Goal: Transaction & Acquisition: Obtain resource

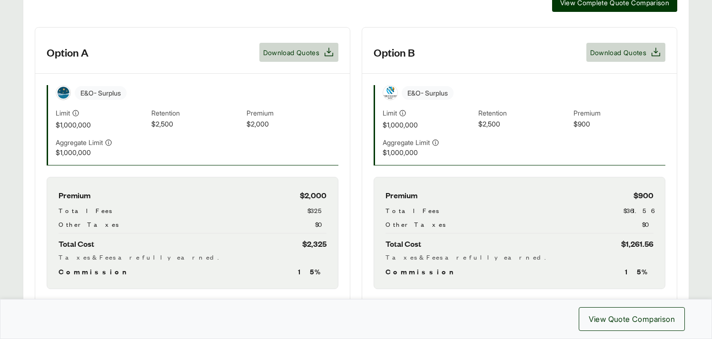
scroll to position [276, 0]
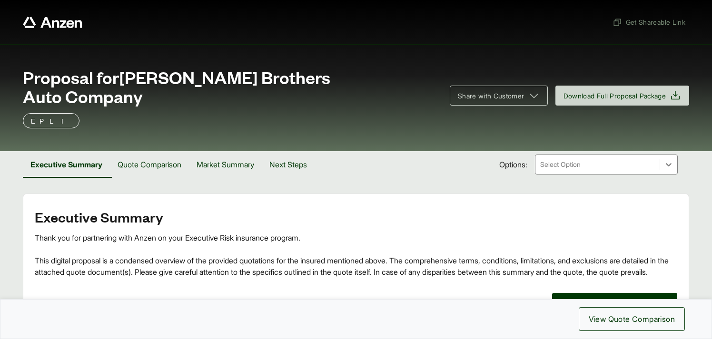
click at [362, 81] on span "Proposal for [PERSON_NAME] Brothers Auto Company" at bounding box center [230, 87] width 415 height 38
click at [345, 80] on span "Proposal for [PERSON_NAME] Brothers Auto Company" at bounding box center [230, 87] width 415 height 38
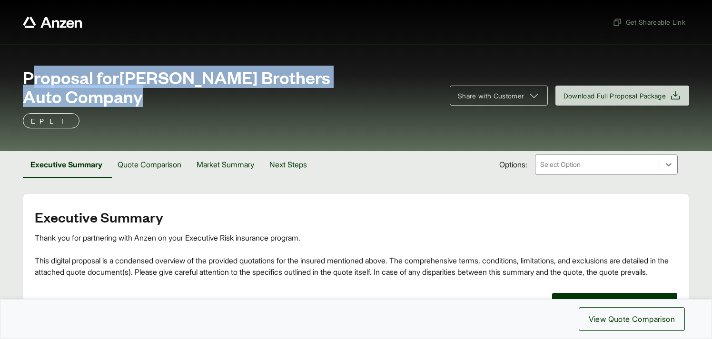
copy span "Proposal for [PERSON_NAME] Brothers Auto Company"
click at [632, 23] on span "Get Shareable Link" at bounding box center [648, 22] width 73 height 10
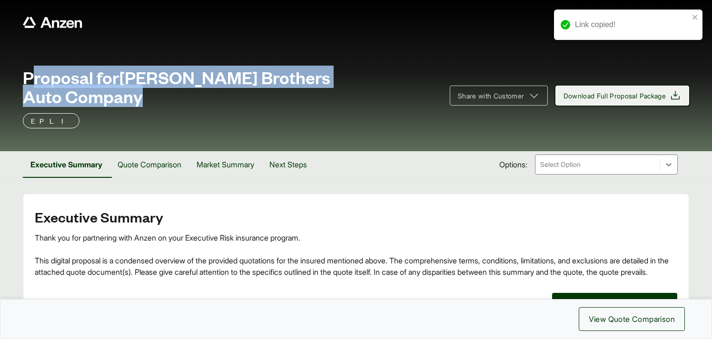
click at [613, 91] on span "Download Full Proposal Package" at bounding box center [614, 96] width 103 height 10
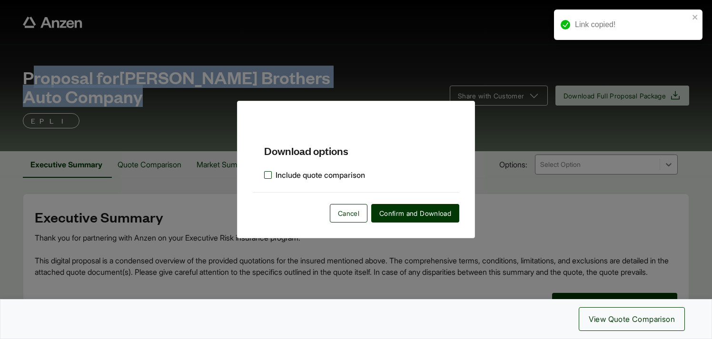
click at [270, 174] on label "Include quote comparison" at bounding box center [314, 174] width 101 height 11
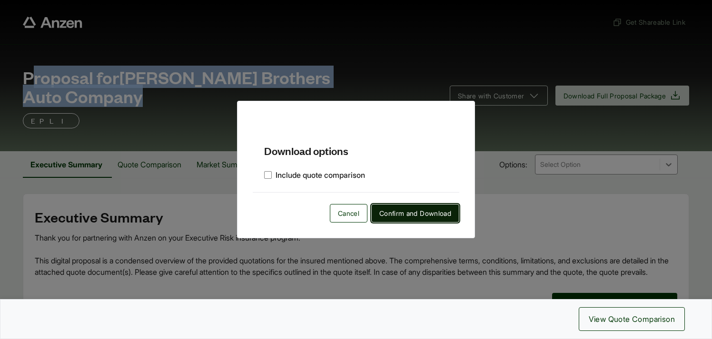
click at [396, 210] on span "Confirm and Download" at bounding box center [415, 213] width 72 height 10
